Goal: Use online tool/utility: Utilize a website feature to perform a specific function

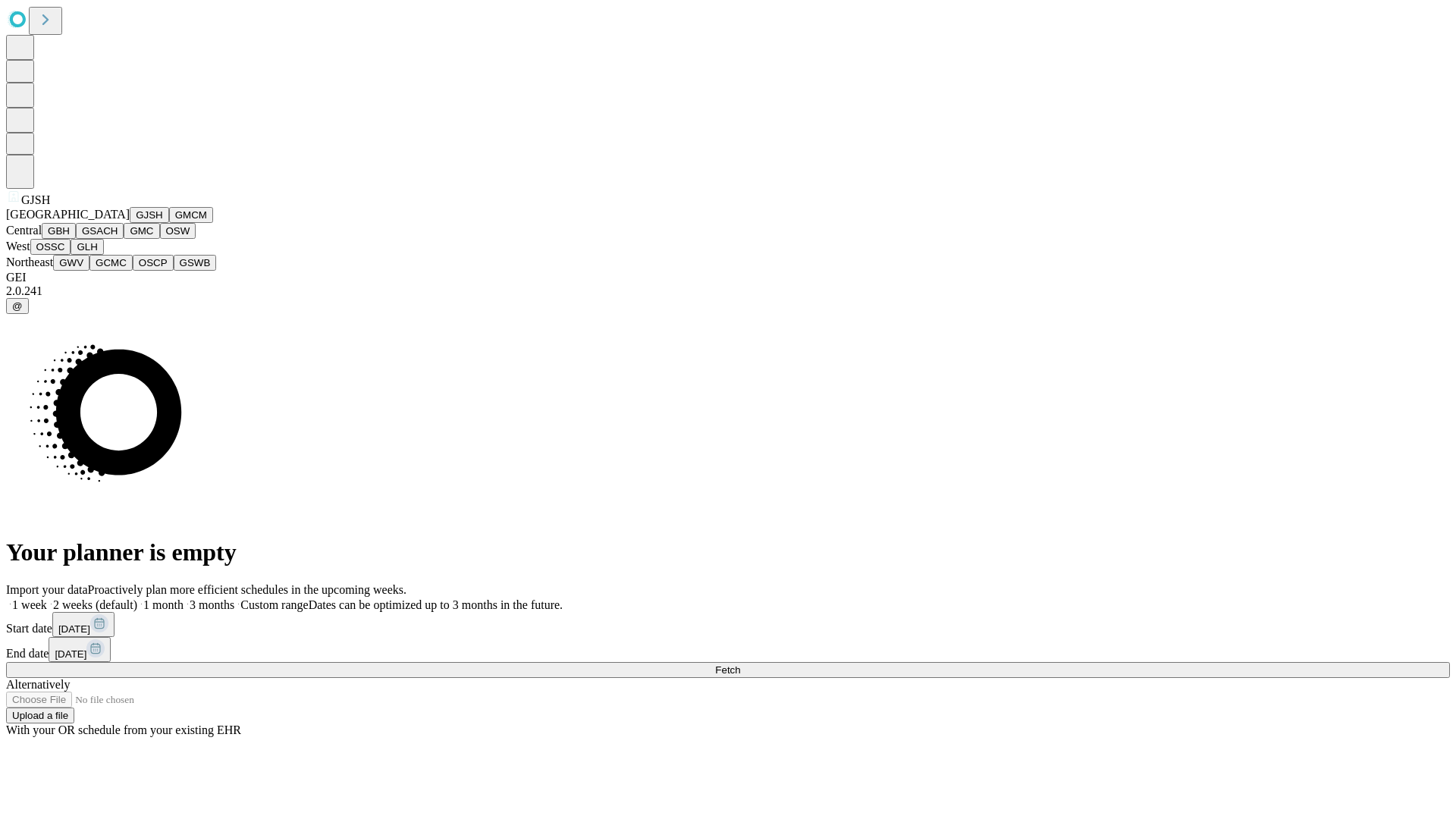
click at [130, 223] on button "GJSH" at bounding box center [149, 215] width 39 height 16
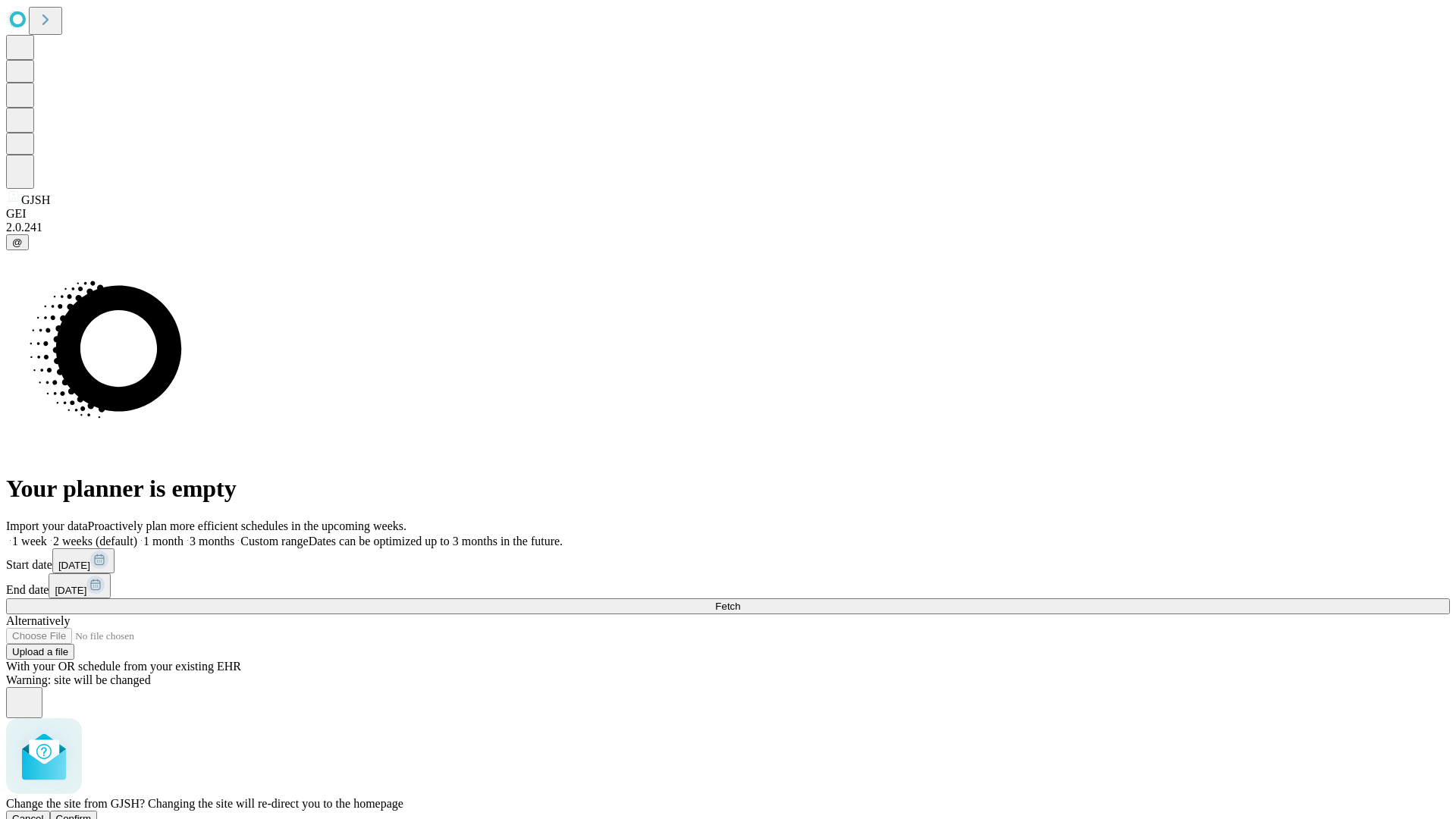
click at [91, 814] on span "Confirm" at bounding box center [74, 819] width 36 height 12
click at [47, 535] on label "1 week" at bounding box center [27, 541] width 41 height 13
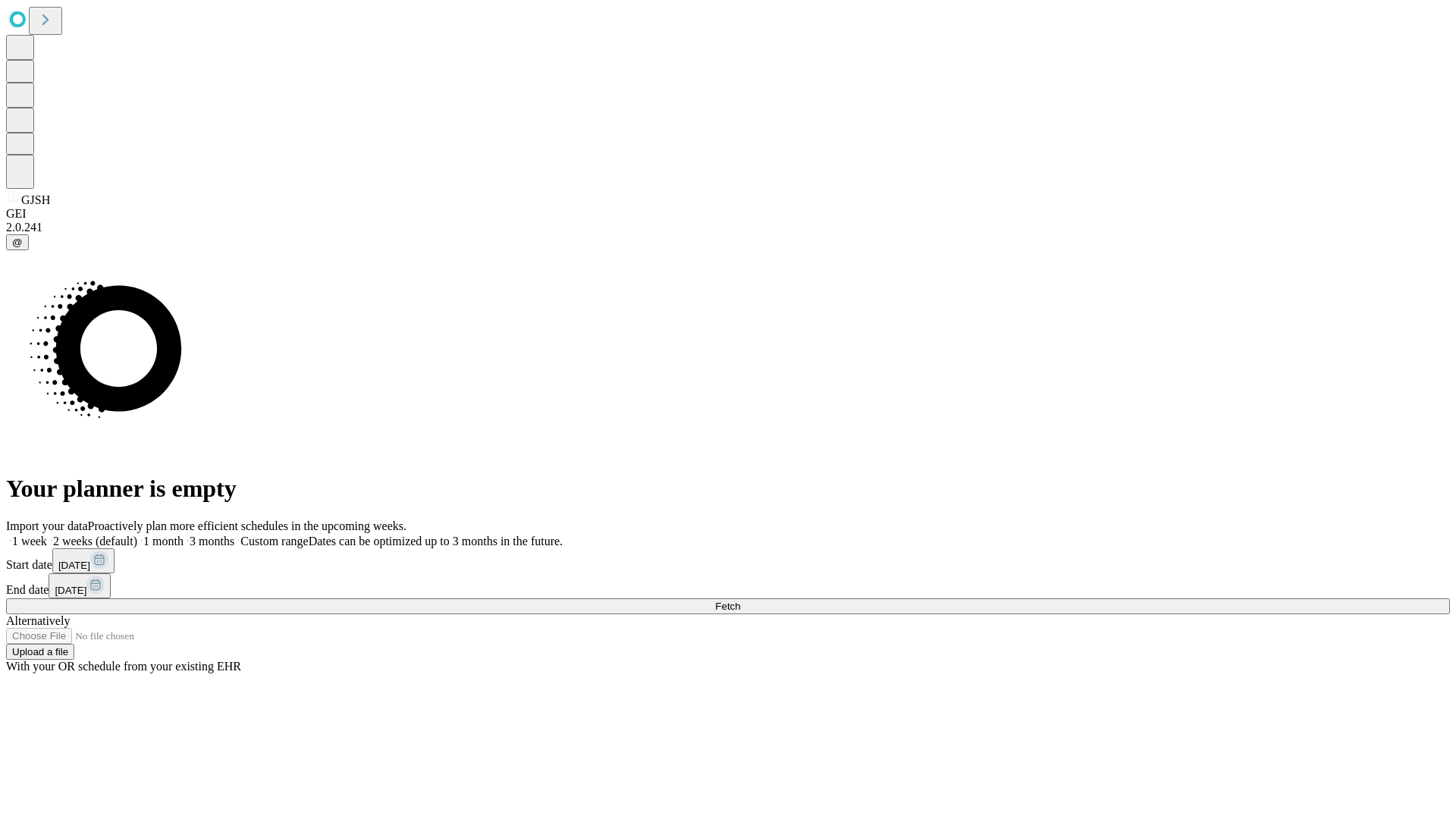
click at [740, 601] on span "Fetch" at bounding box center [727, 606] width 25 height 12
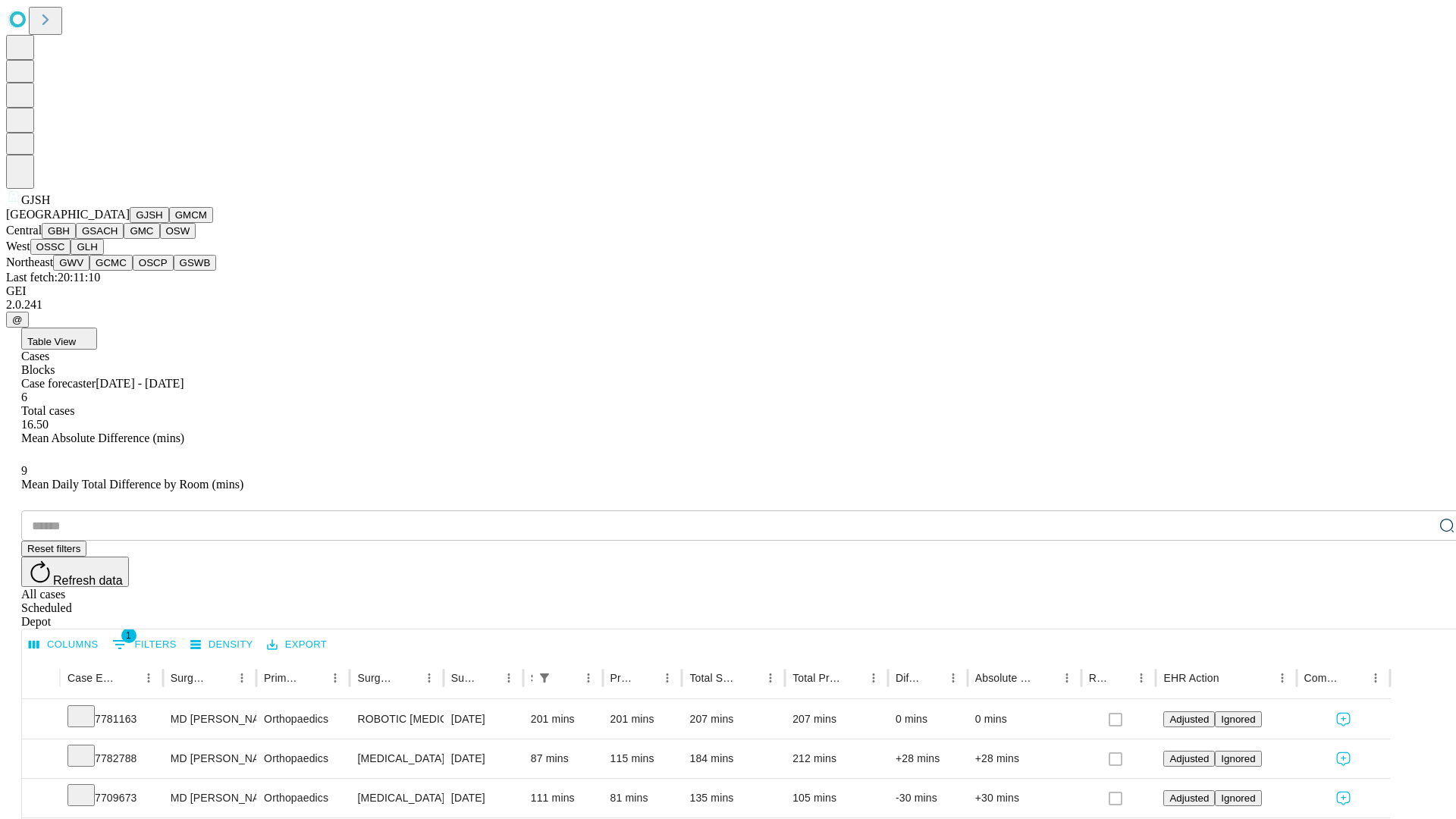
click at [169, 223] on button "GMCM" at bounding box center [191, 215] width 44 height 16
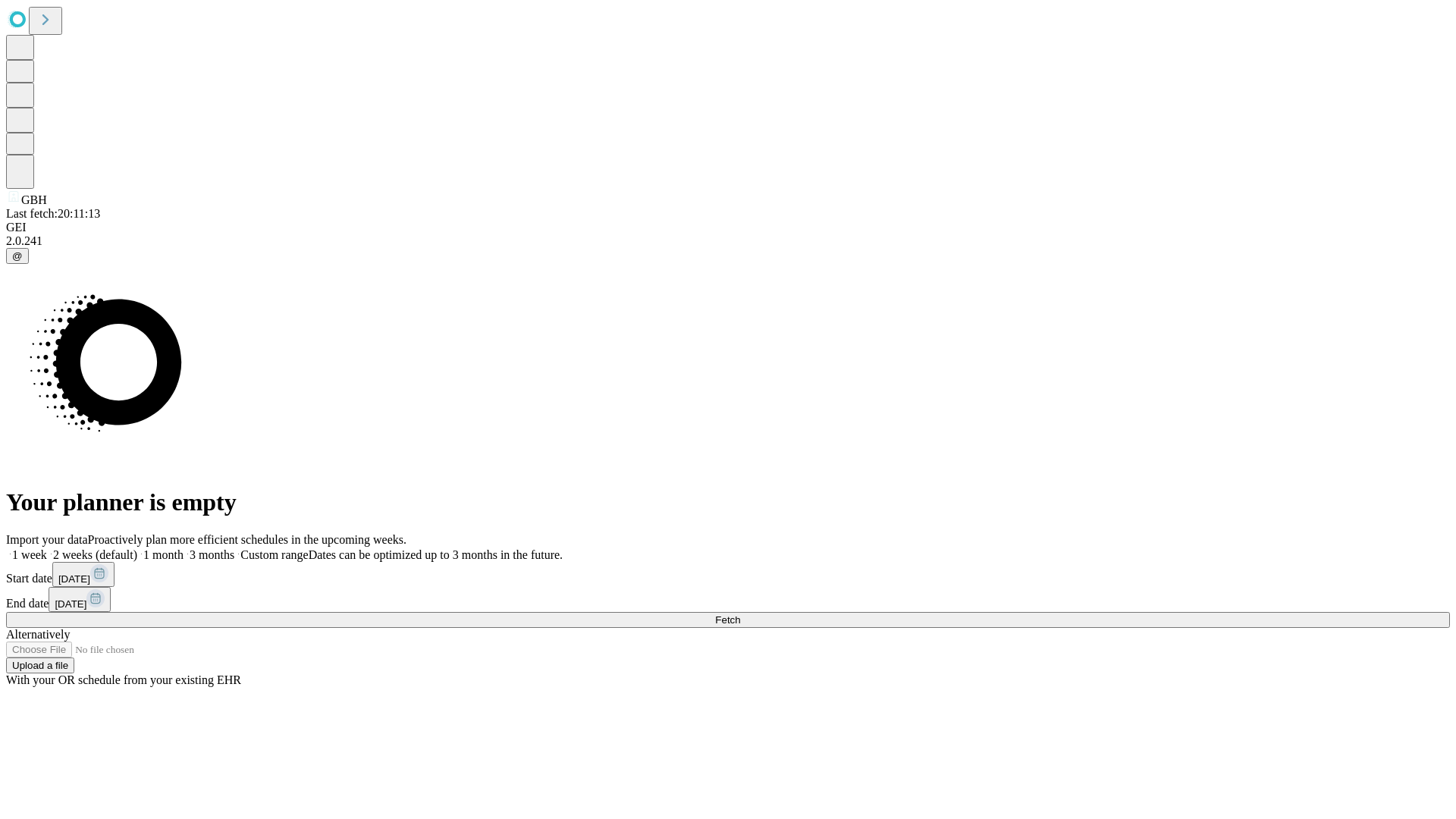
click at [47, 549] on label "1 week" at bounding box center [27, 555] width 41 height 13
click at [740, 614] on span "Fetch" at bounding box center [727, 620] width 25 height 12
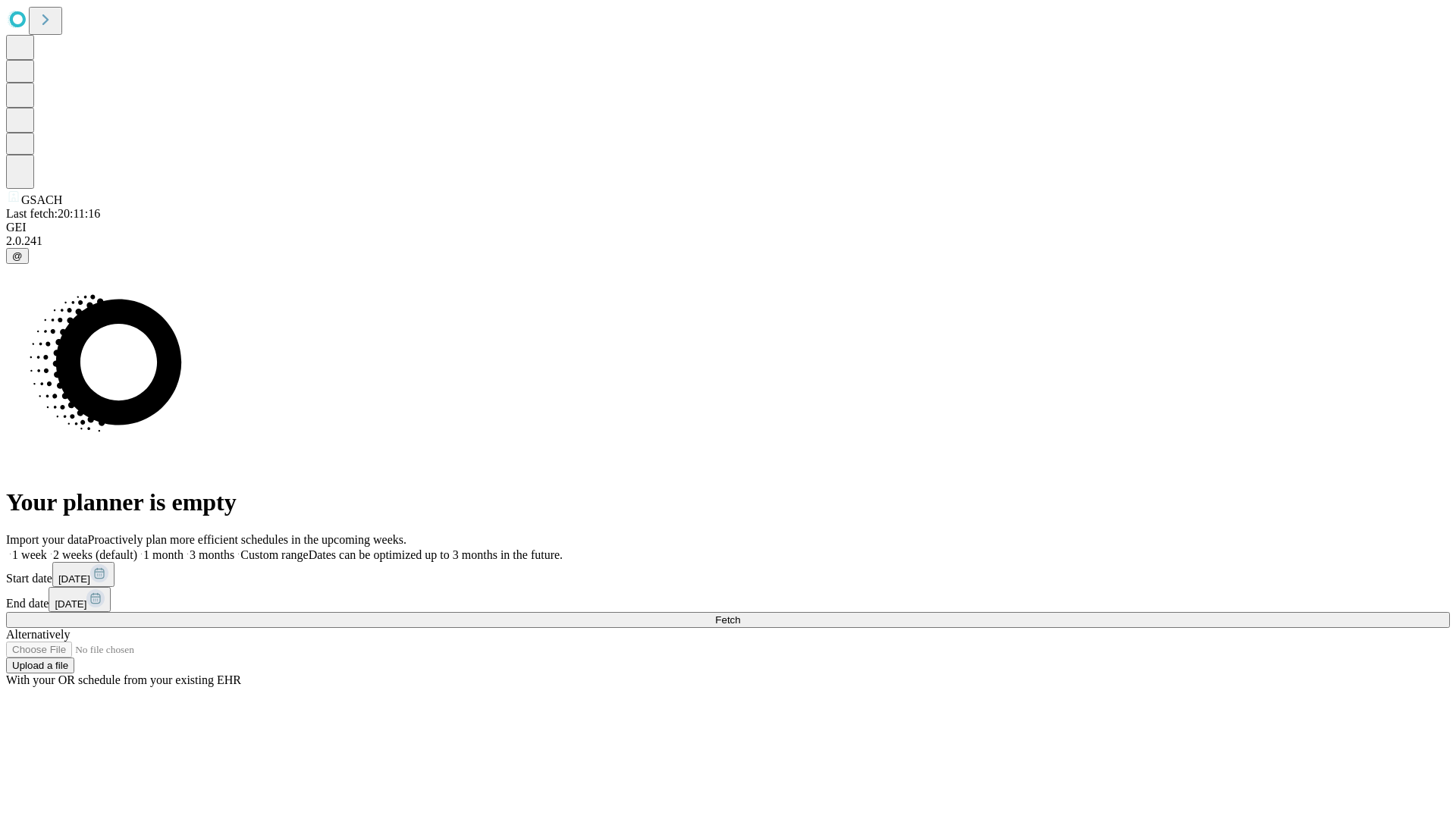
click at [47, 549] on label "1 week" at bounding box center [27, 555] width 41 height 13
click at [740, 614] on span "Fetch" at bounding box center [727, 620] width 25 height 12
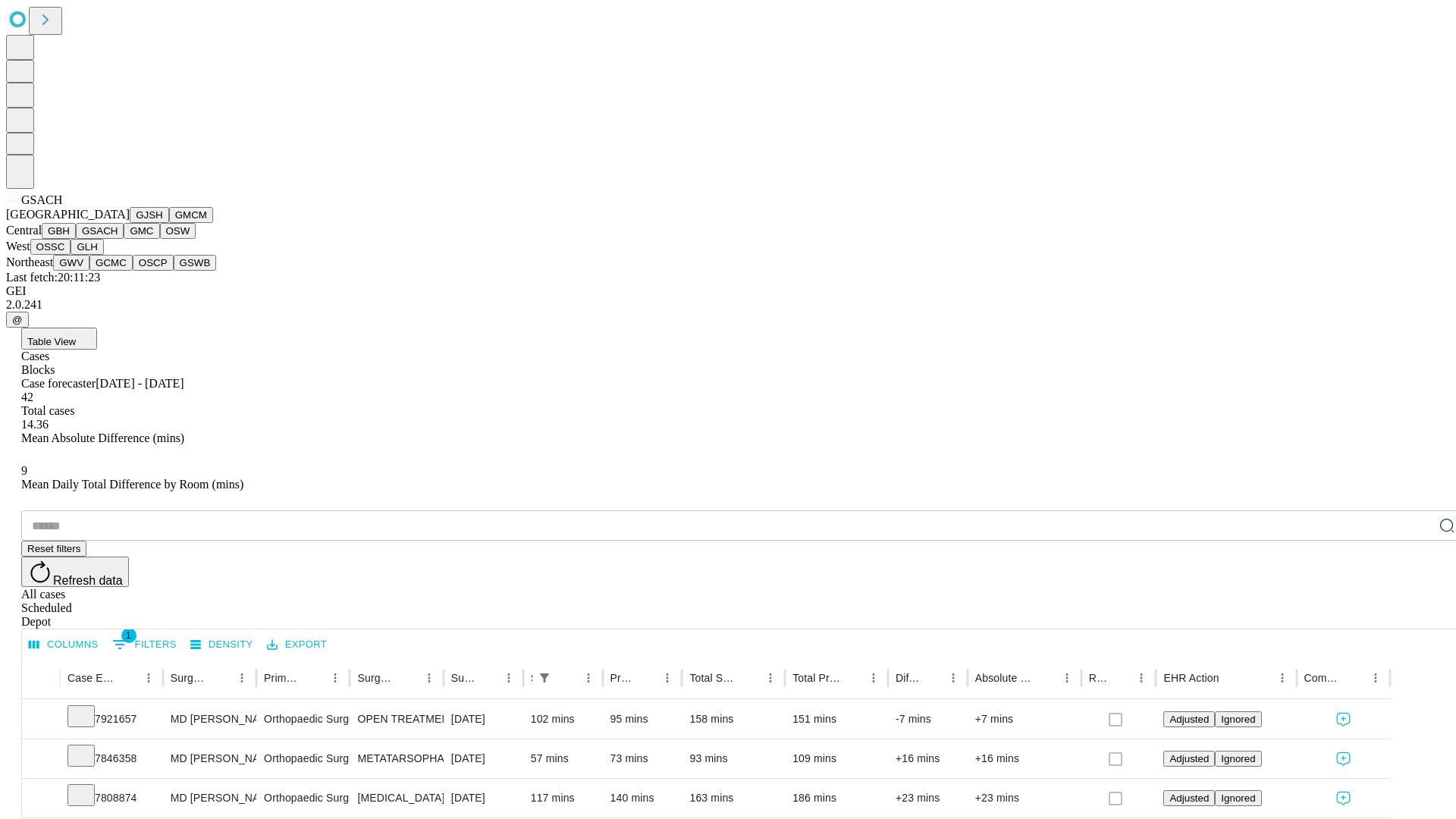
click at [123, 239] on button "GMC" at bounding box center [141, 231] width 36 height 16
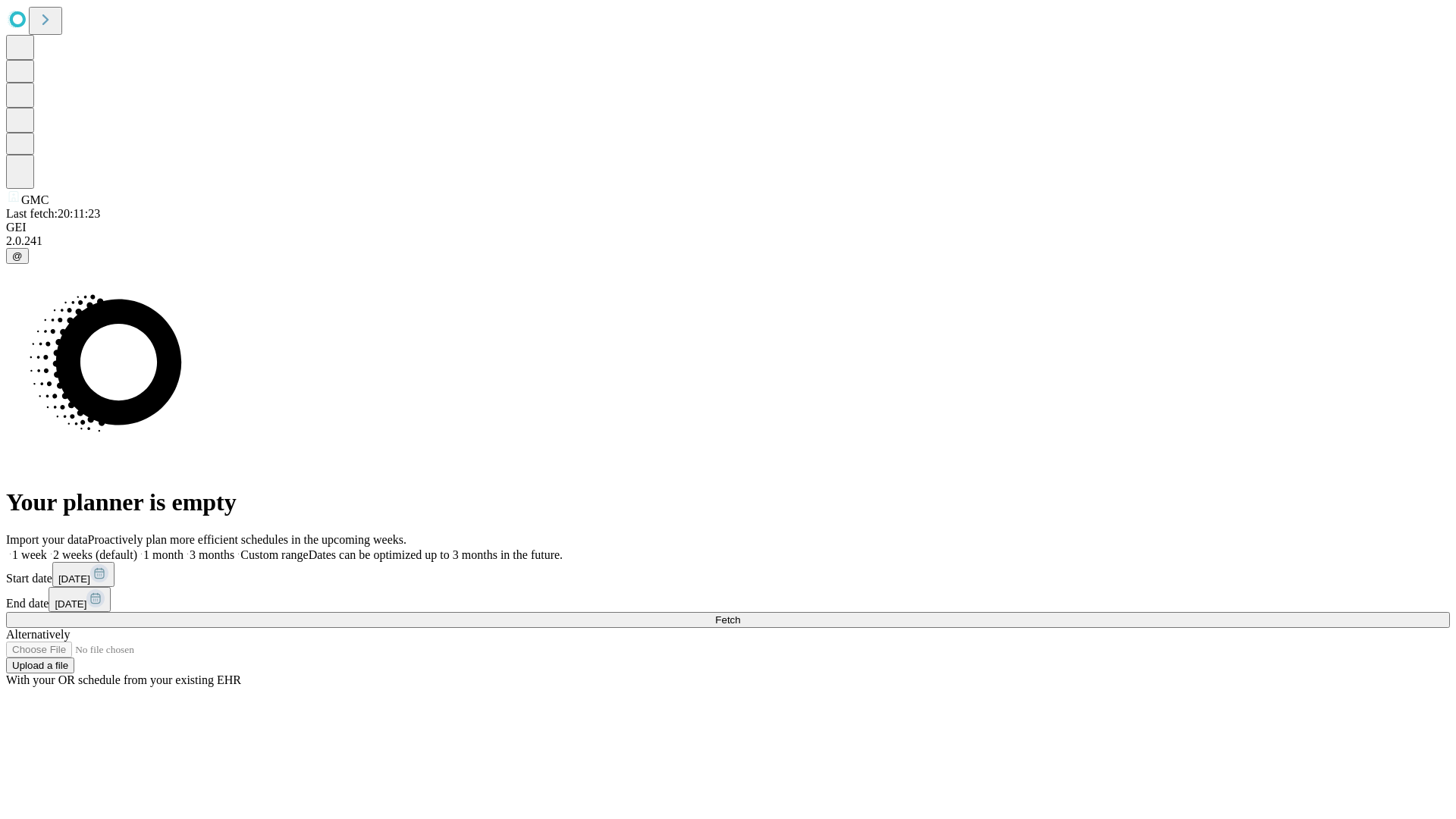
click at [47, 549] on label "1 week" at bounding box center [27, 555] width 41 height 13
click at [740, 614] on span "Fetch" at bounding box center [727, 620] width 25 height 12
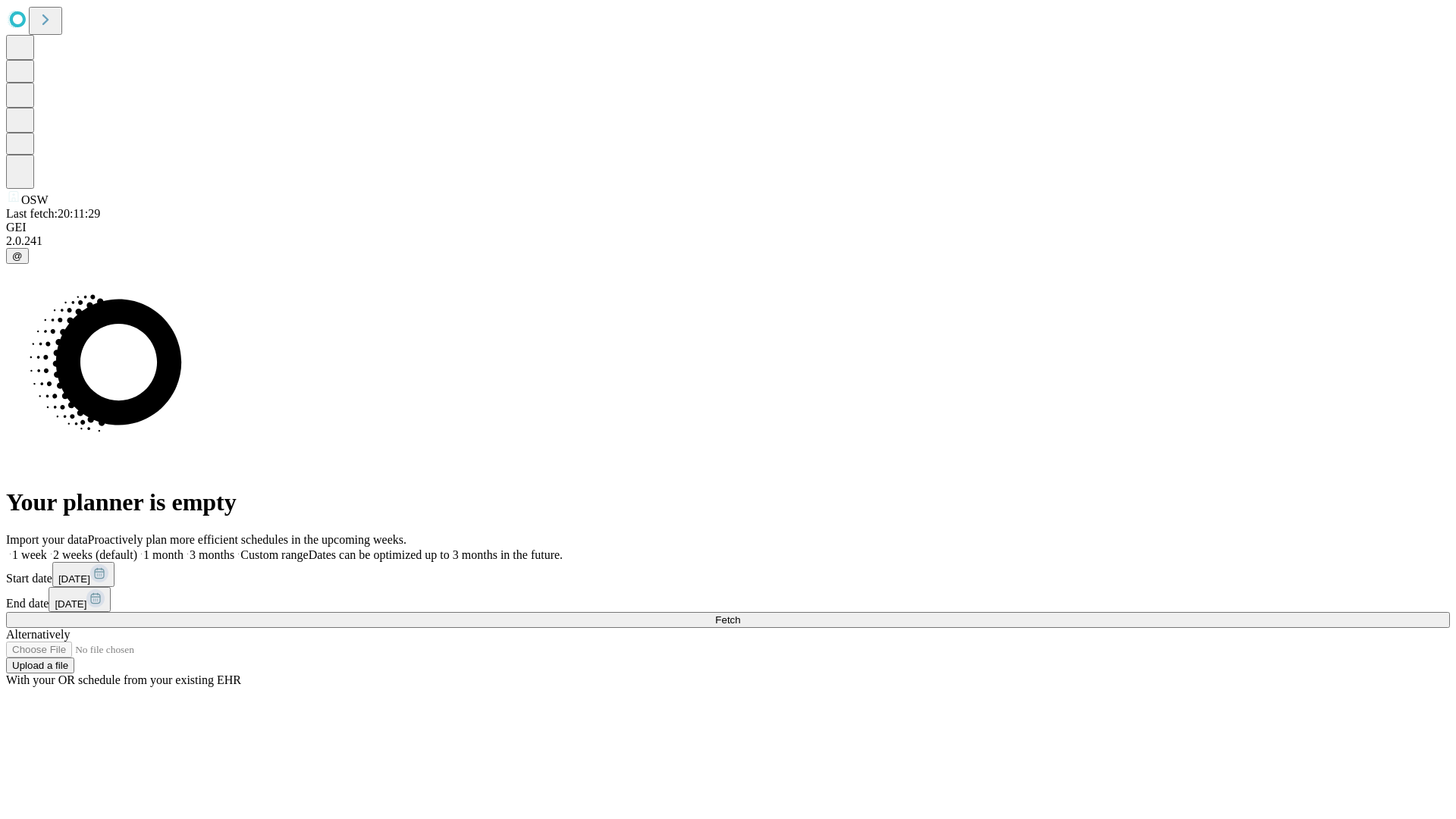
click at [47, 549] on label "1 week" at bounding box center [27, 555] width 41 height 13
click at [740, 614] on span "Fetch" at bounding box center [727, 620] width 25 height 12
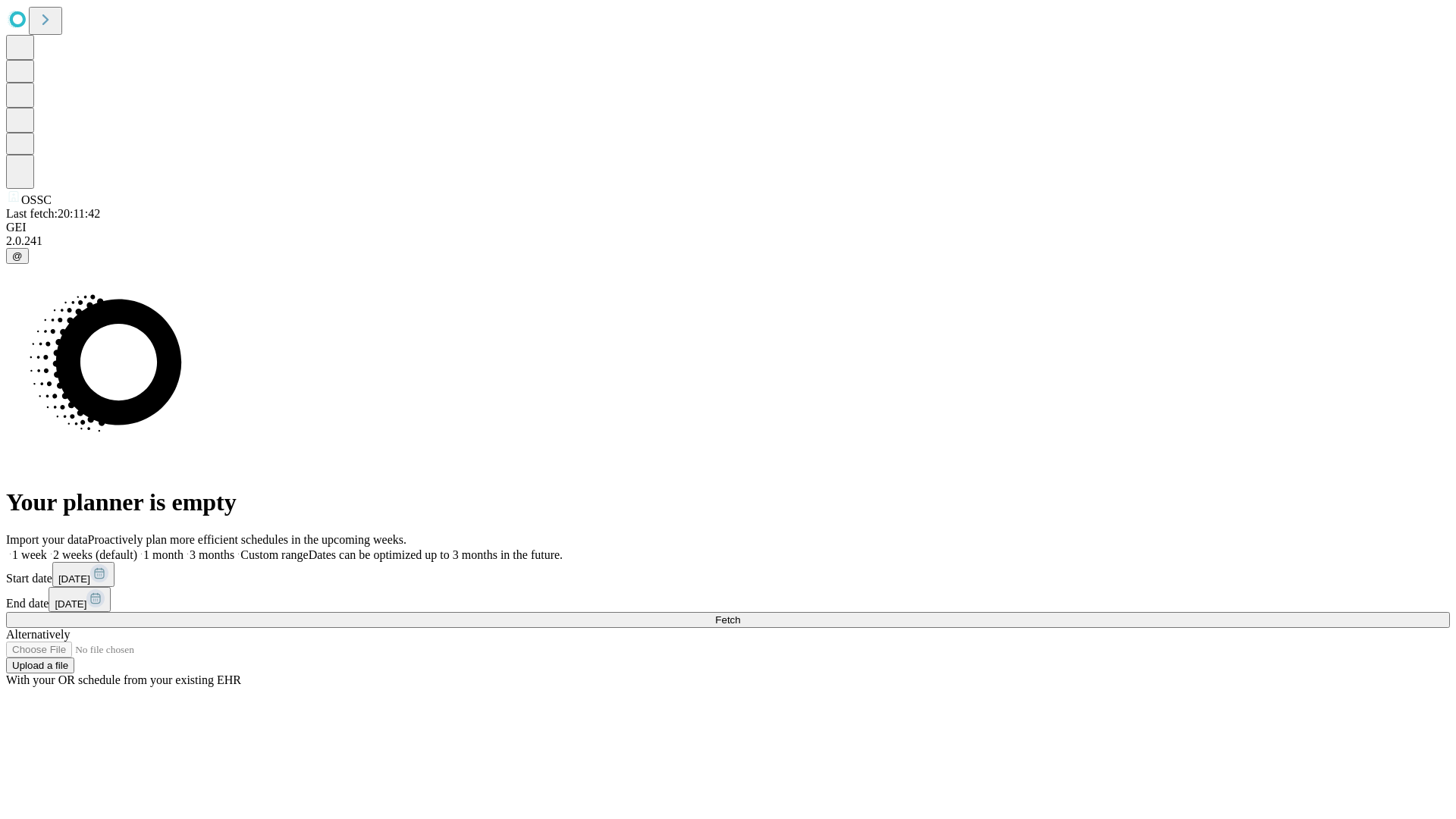
click at [47, 549] on label "1 week" at bounding box center [27, 555] width 41 height 13
click at [740, 614] on span "Fetch" at bounding box center [727, 620] width 25 height 12
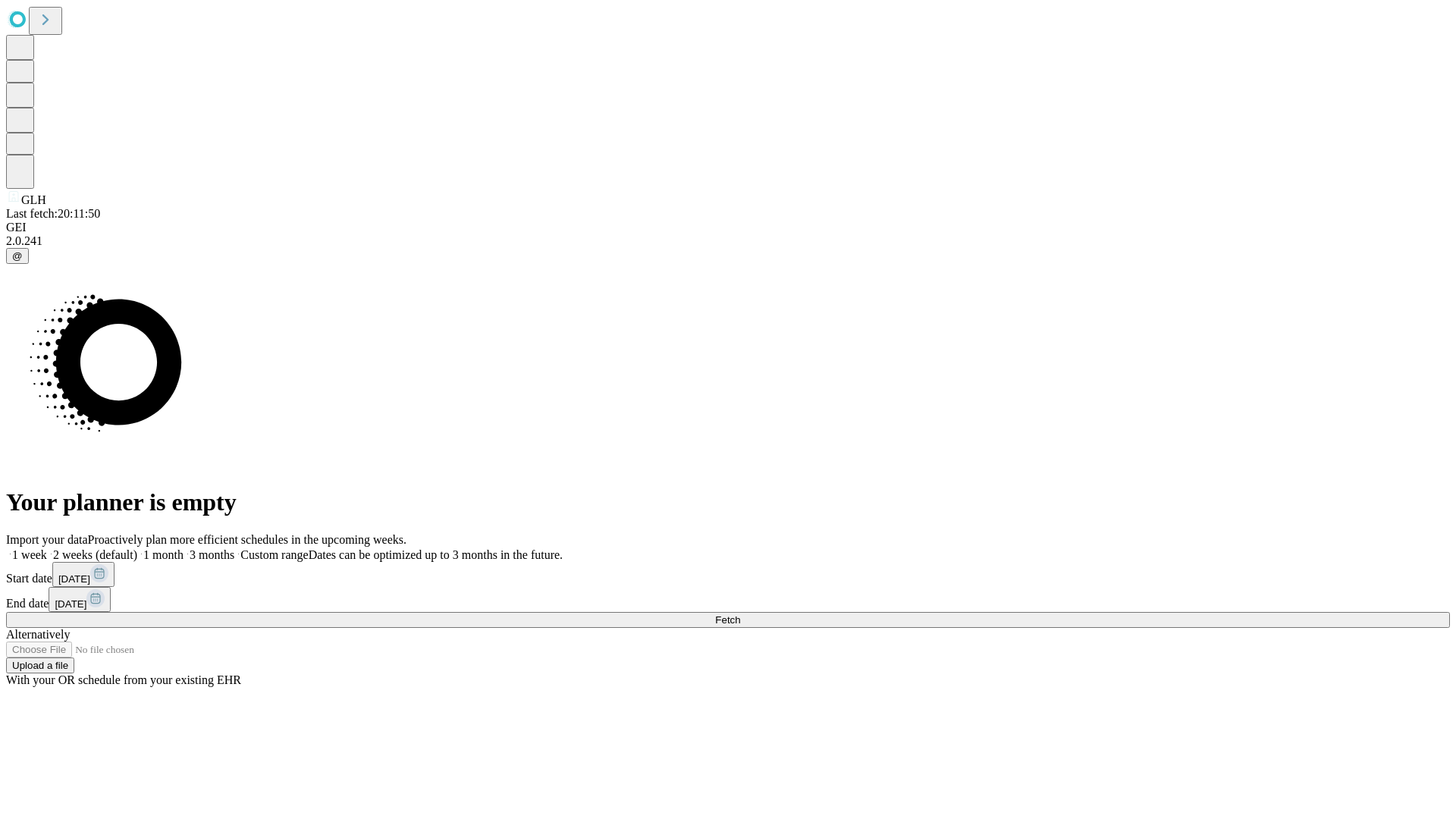
click at [47, 549] on label "1 week" at bounding box center [27, 555] width 41 height 13
click at [740, 614] on span "Fetch" at bounding box center [727, 620] width 25 height 12
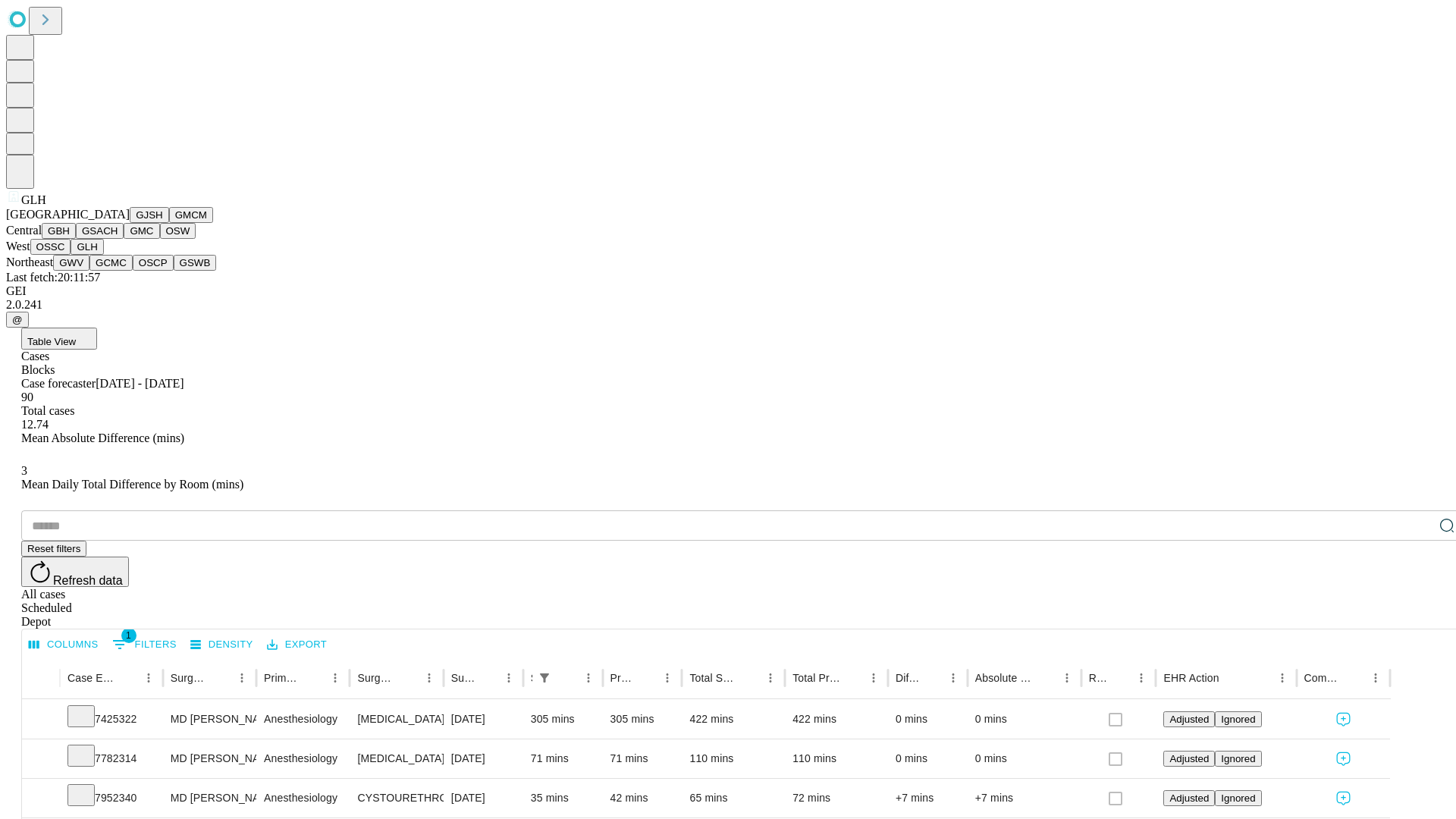
click at [90, 271] on button "GWV" at bounding box center [71, 263] width 37 height 16
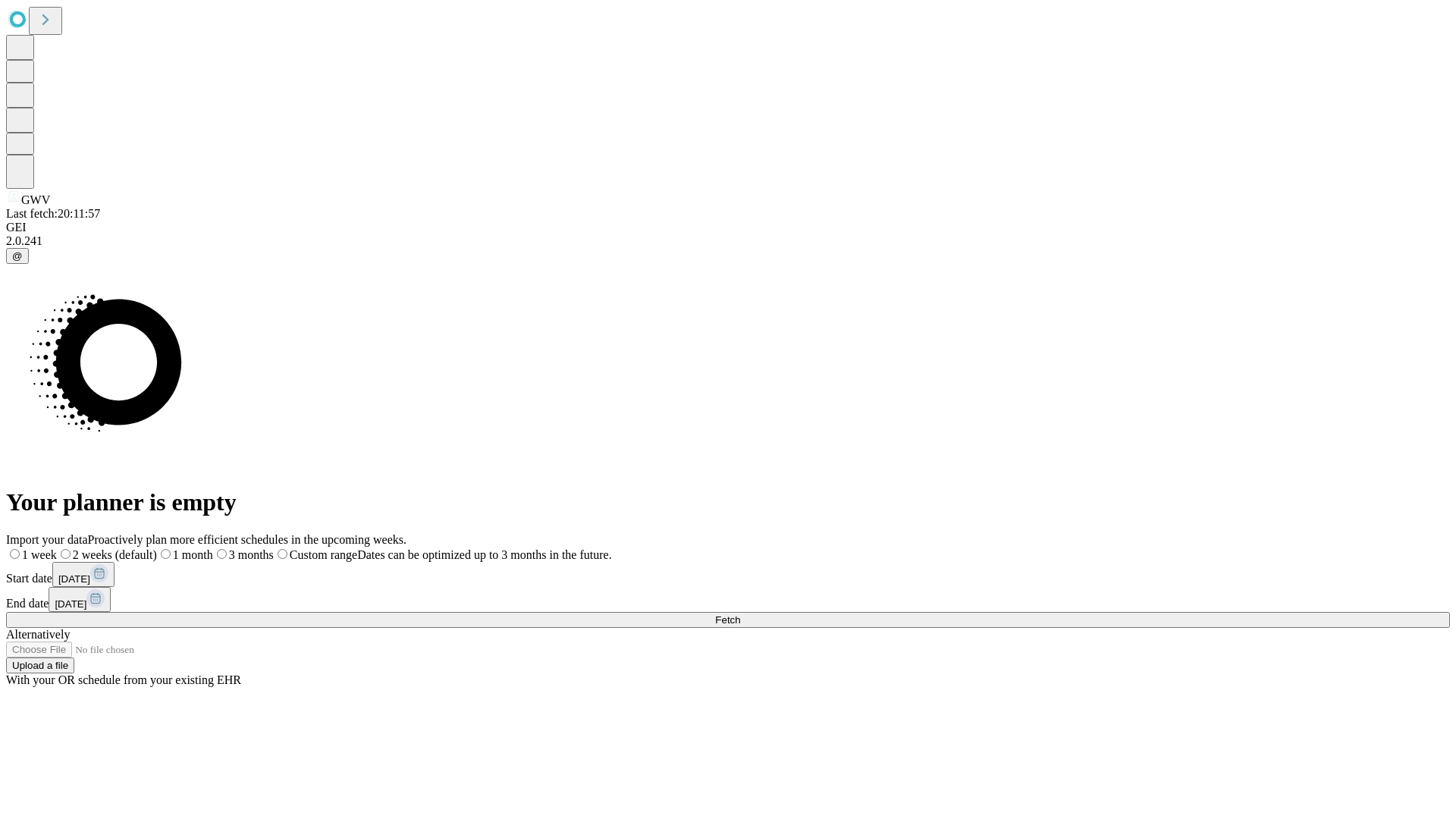
click at [57, 549] on label "1 week" at bounding box center [31, 555] width 51 height 13
click at [740, 614] on span "Fetch" at bounding box center [727, 620] width 25 height 12
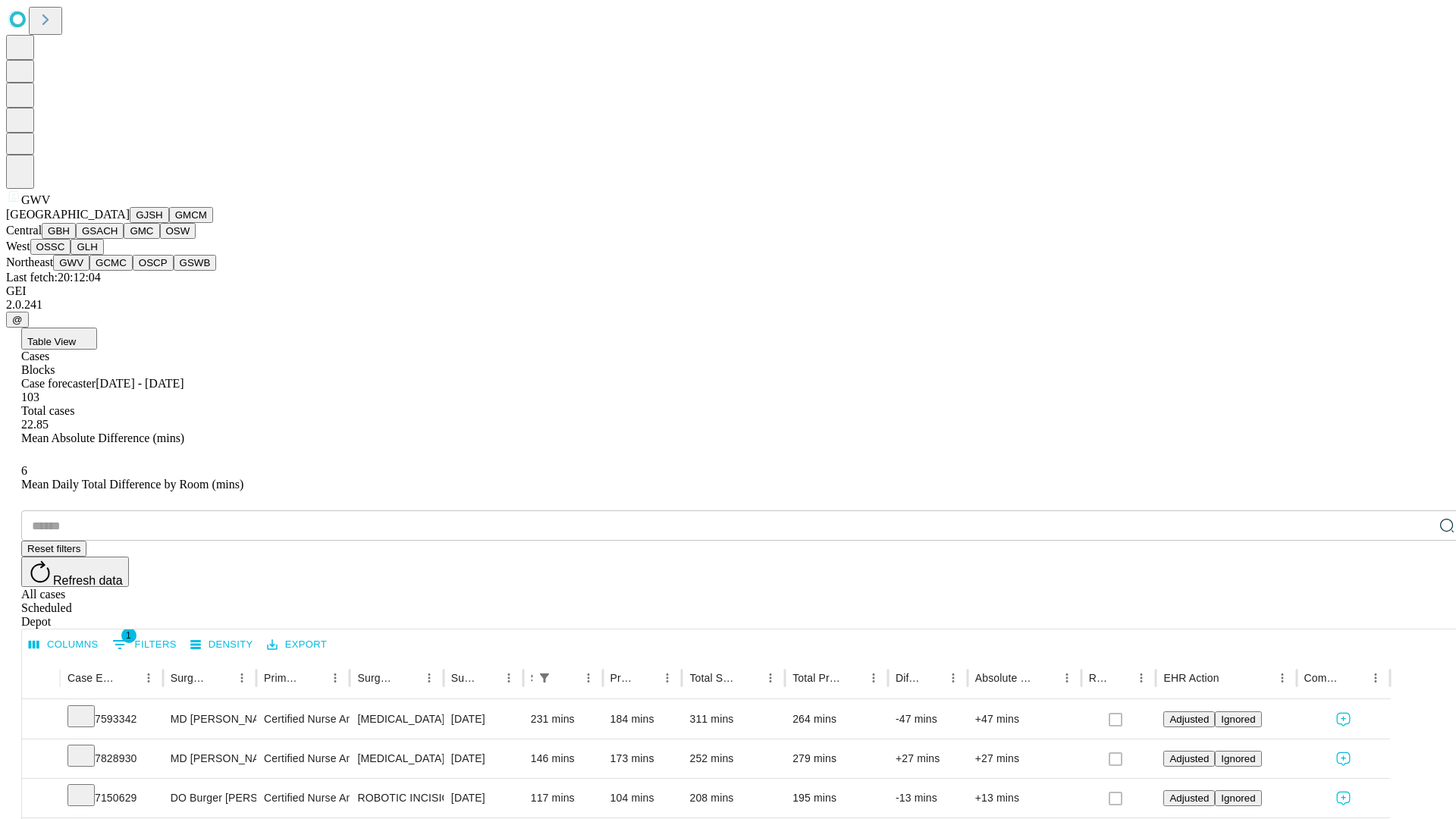
click at [117, 271] on button "GCMC" at bounding box center [111, 263] width 43 height 16
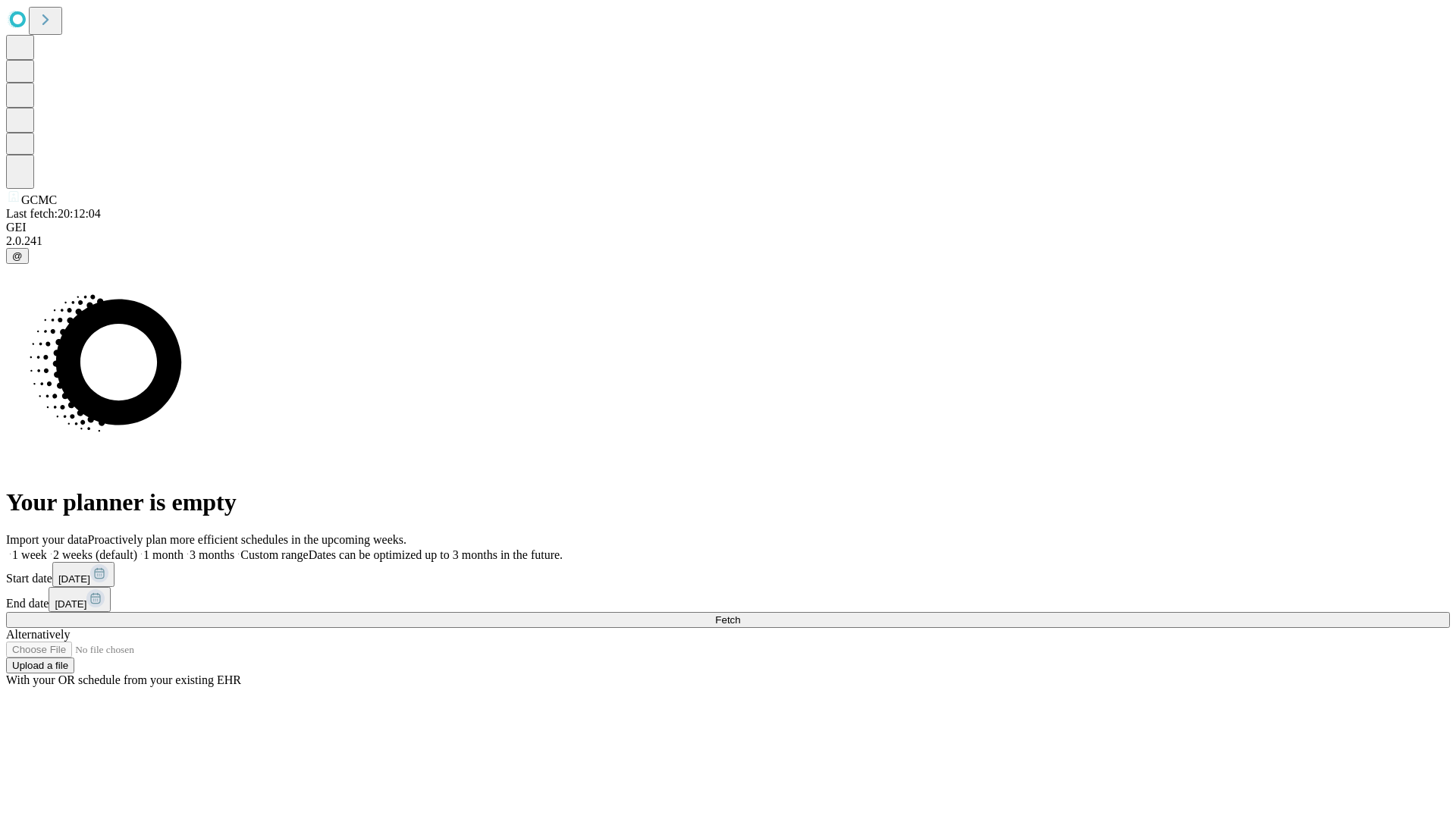
click at [47, 549] on label "1 week" at bounding box center [27, 555] width 41 height 13
click at [740, 614] on span "Fetch" at bounding box center [727, 620] width 25 height 12
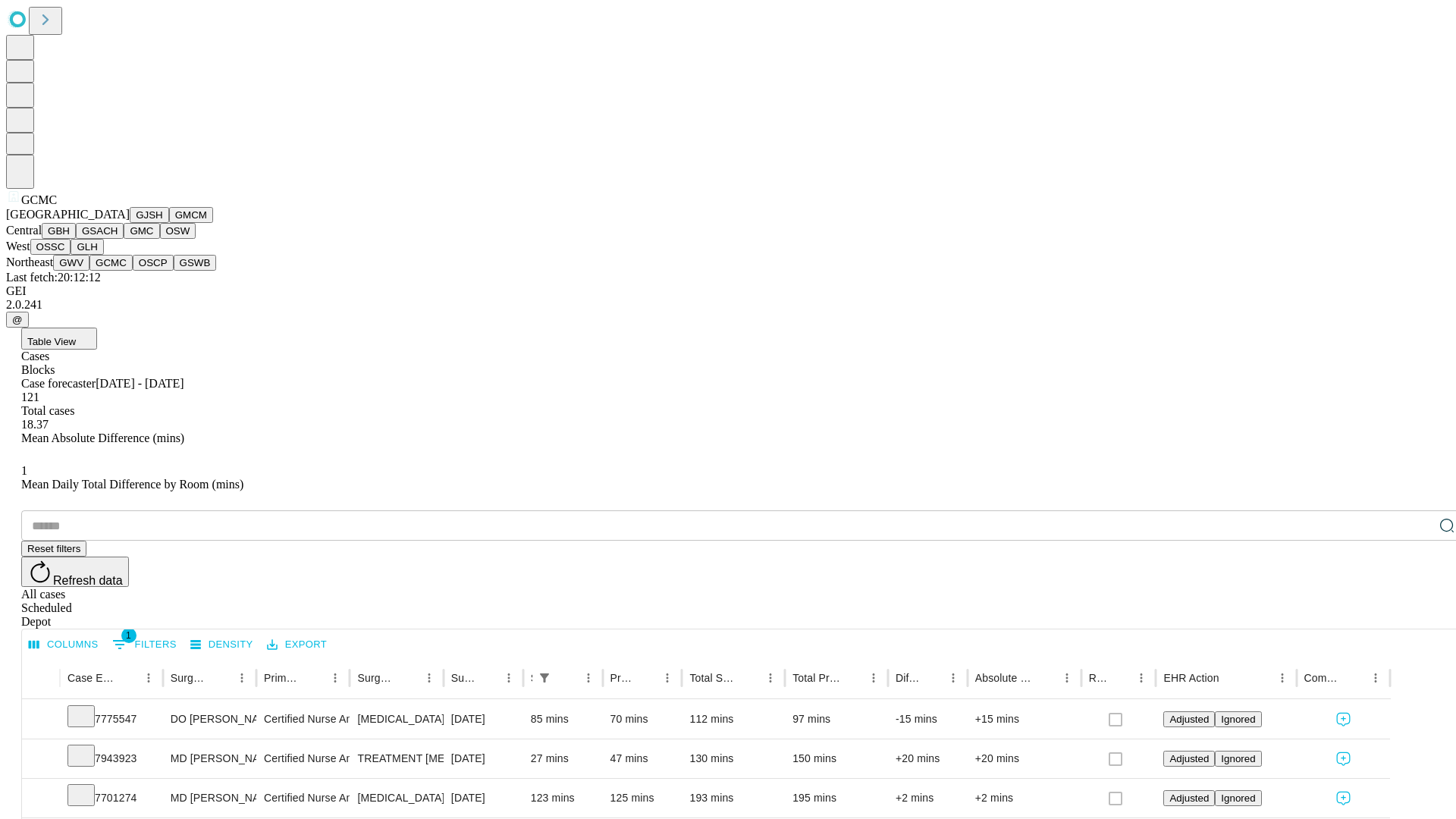
click at [133, 271] on button "OSCP" at bounding box center [153, 263] width 41 height 16
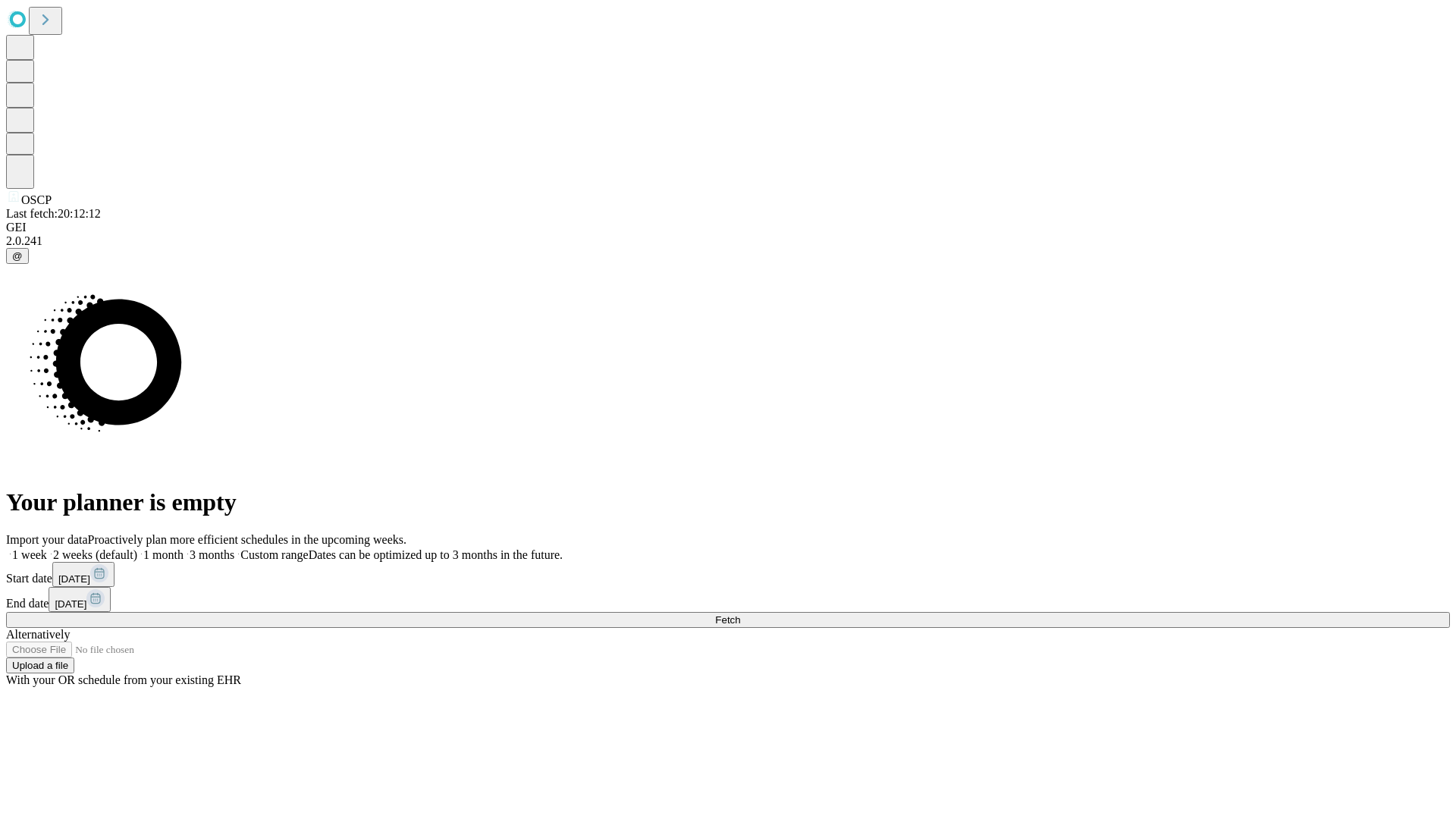
click at [47, 549] on label "1 week" at bounding box center [27, 555] width 41 height 13
click at [740, 614] on span "Fetch" at bounding box center [727, 620] width 25 height 12
